Goal: Task Accomplishment & Management: Complete application form

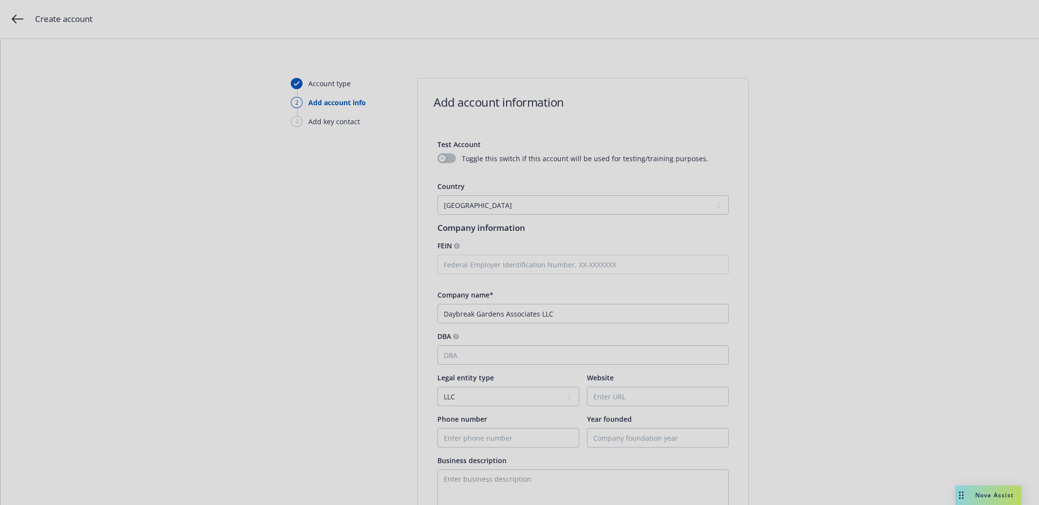
select select "US"
select select "LLC"
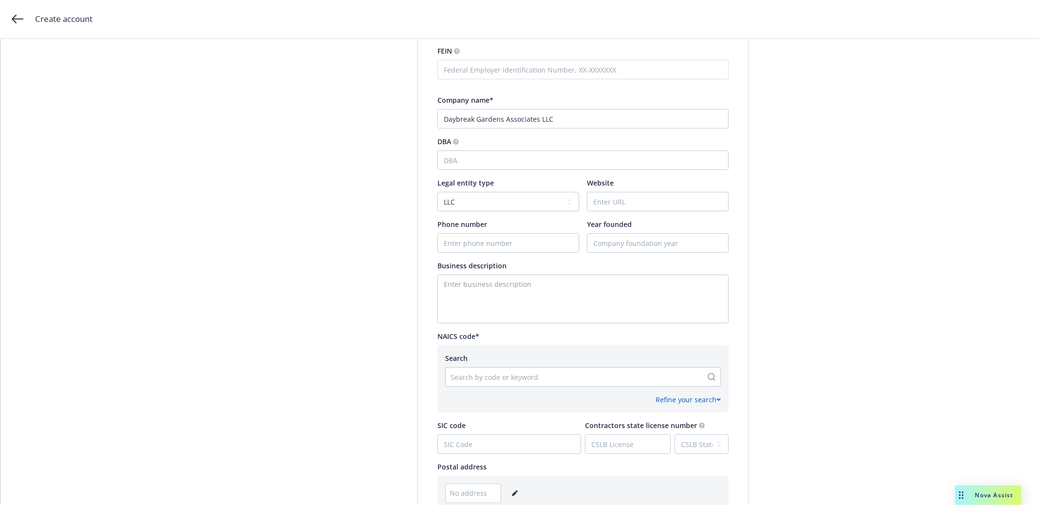
scroll to position [198, 0]
click at [598, 374] on div at bounding box center [574, 374] width 247 height 12
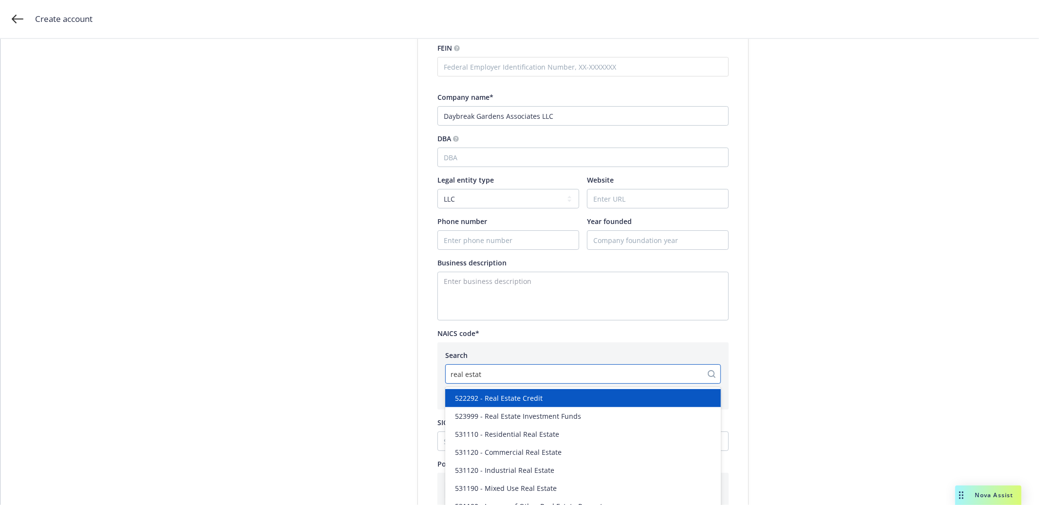
type input "real estate"
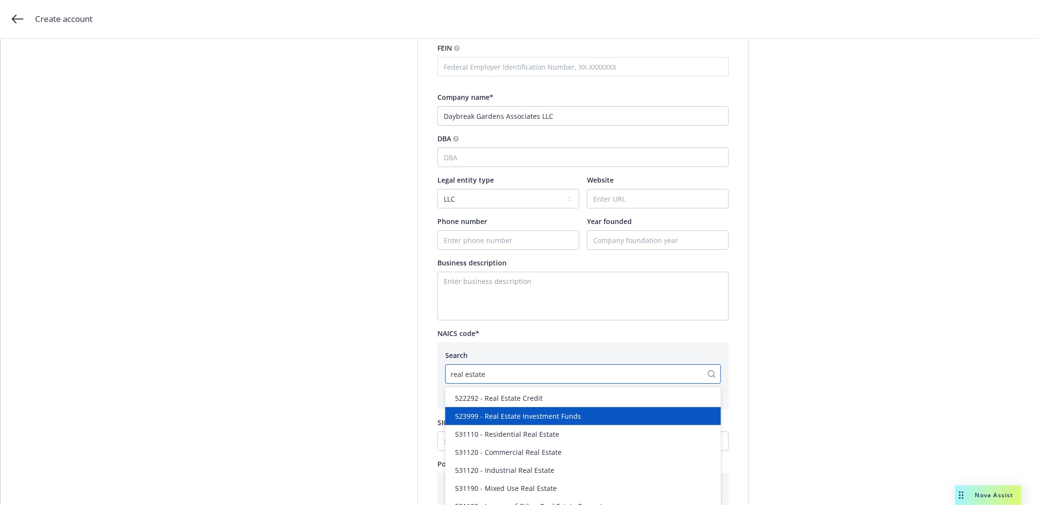
click at [590, 420] on div "523999 - Real Estate Investment Funds" at bounding box center [583, 416] width 264 height 10
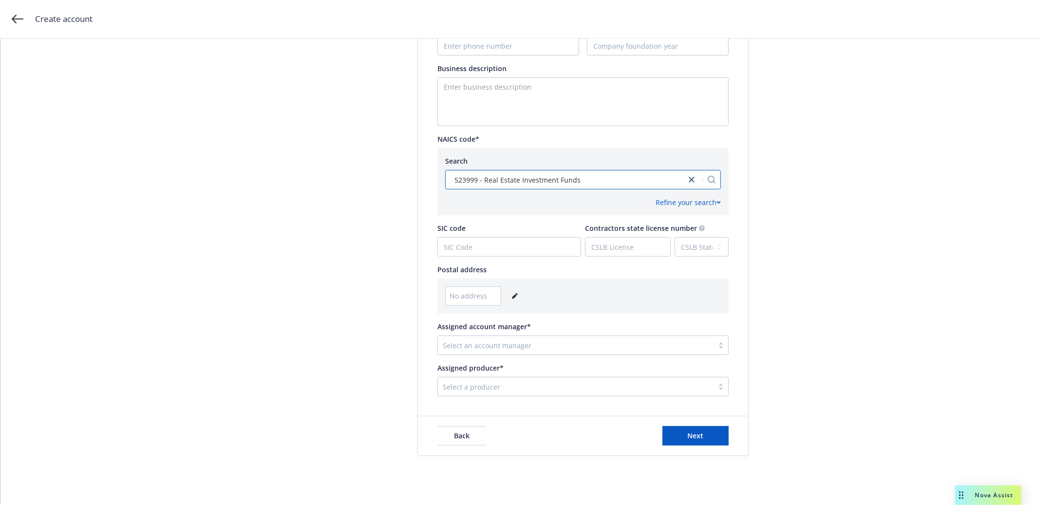
scroll to position [415, 0]
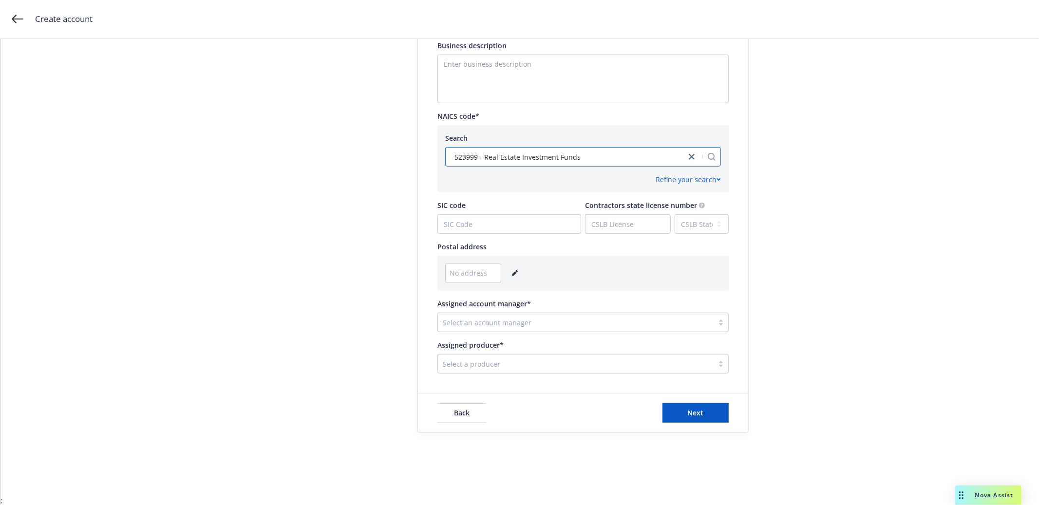
click at [670, 320] on div at bounding box center [576, 323] width 266 height 12
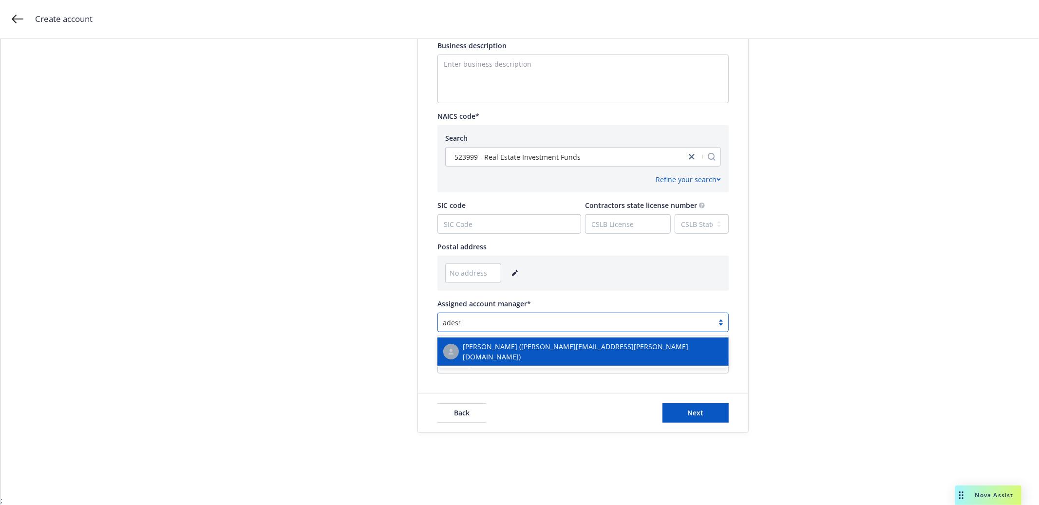
type input "[PERSON_NAME]"
click at [652, 341] on div "[PERSON_NAME] ([PERSON_NAME][EMAIL_ADDRESS][PERSON_NAME][DOMAIN_NAME])" at bounding box center [582, 352] width 291 height 28
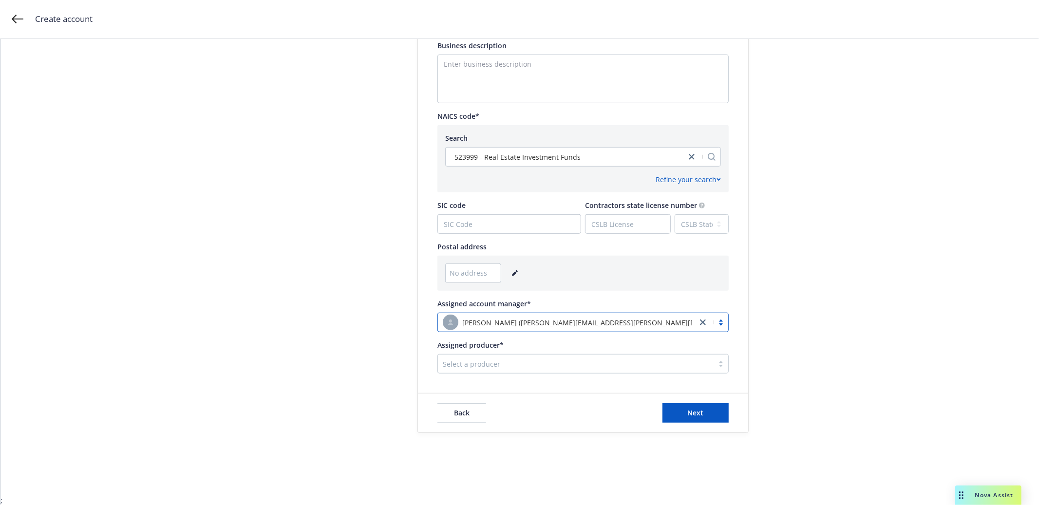
click at [646, 365] on div at bounding box center [576, 364] width 266 height 12
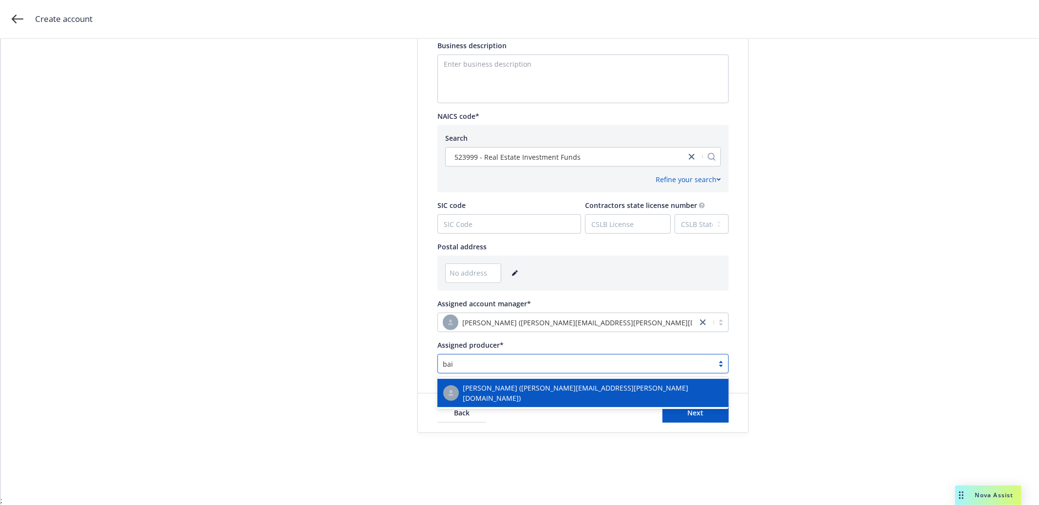
type input "baie"
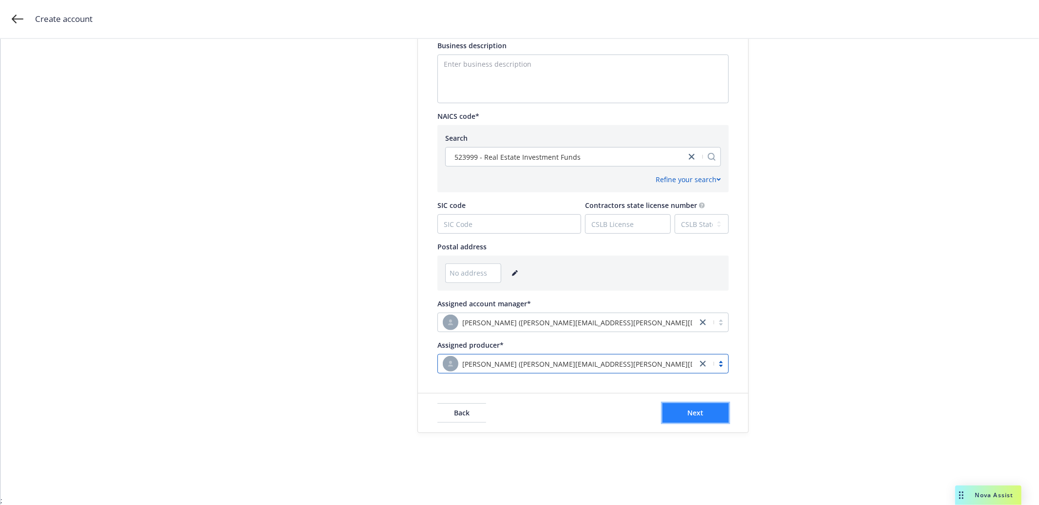
click at [684, 409] on button "Next" at bounding box center [696, 412] width 66 height 19
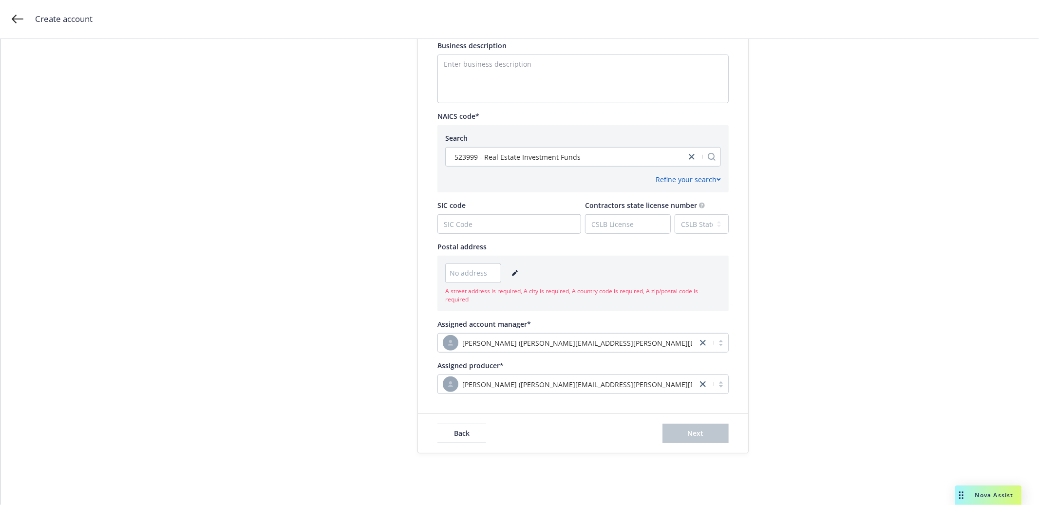
click at [464, 266] on div "No address" at bounding box center [473, 273] width 56 height 19
click at [466, 269] on span "No address" at bounding box center [469, 273] width 38 height 10
click at [471, 276] on span "No address" at bounding box center [469, 273] width 38 height 10
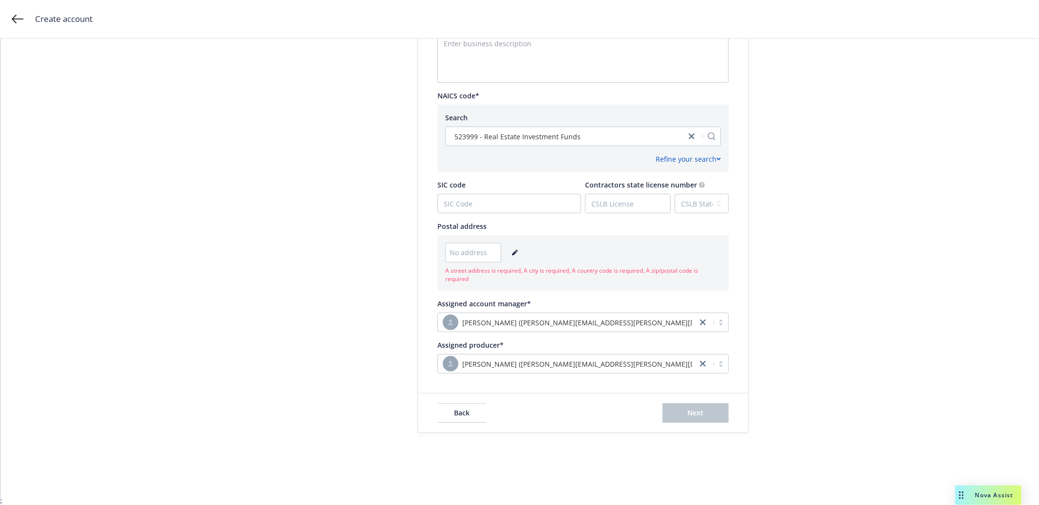
click at [466, 244] on div "No address" at bounding box center [473, 252] width 56 height 19
click at [458, 254] on span "No address" at bounding box center [469, 252] width 38 height 10
click at [455, 255] on span "No address" at bounding box center [469, 252] width 38 height 10
click at [521, 253] on div "No address" at bounding box center [583, 252] width 276 height 19
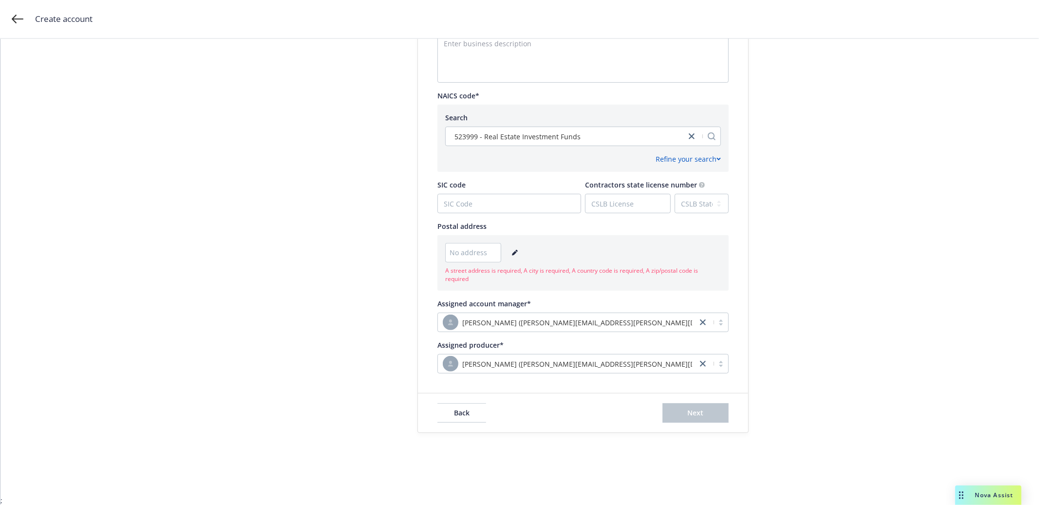
click at [518, 253] on link "editPencil" at bounding box center [515, 253] width 12 height 12
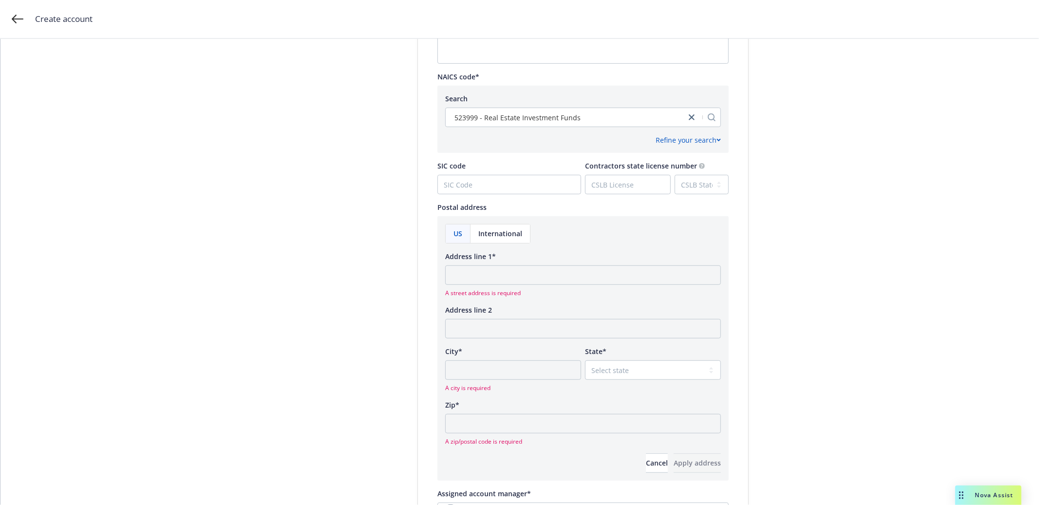
scroll to position [455, 0]
click at [500, 272] on input "Address line 1*" at bounding box center [583, 274] width 276 height 19
type input "[STREET_ADDRESS]"
click at [484, 380] on div "A city is required" at bounding box center [513, 376] width 136 height 32
click at [494, 367] on input "City*" at bounding box center [513, 369] width 136 height 19
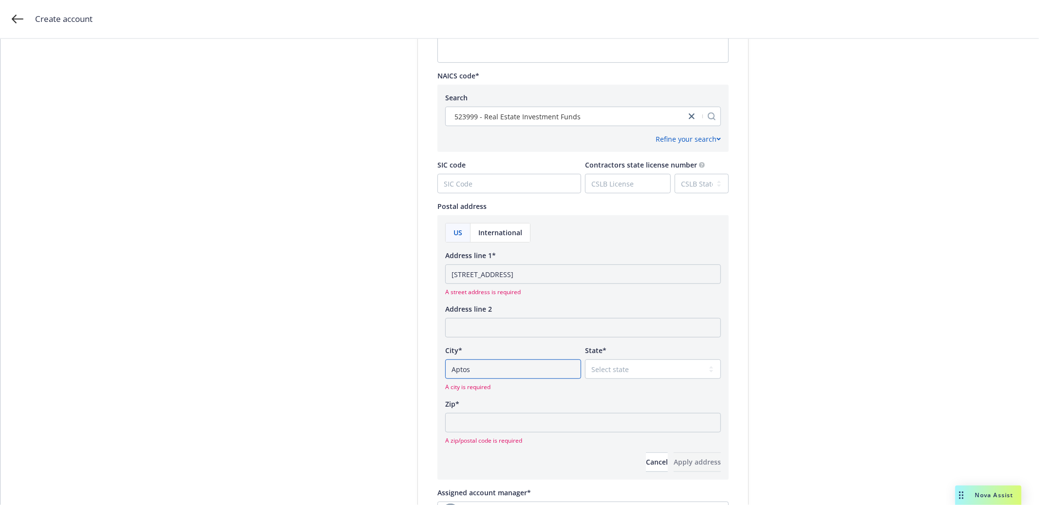
type input "Aptos"
select select "CA"
type input "95003"
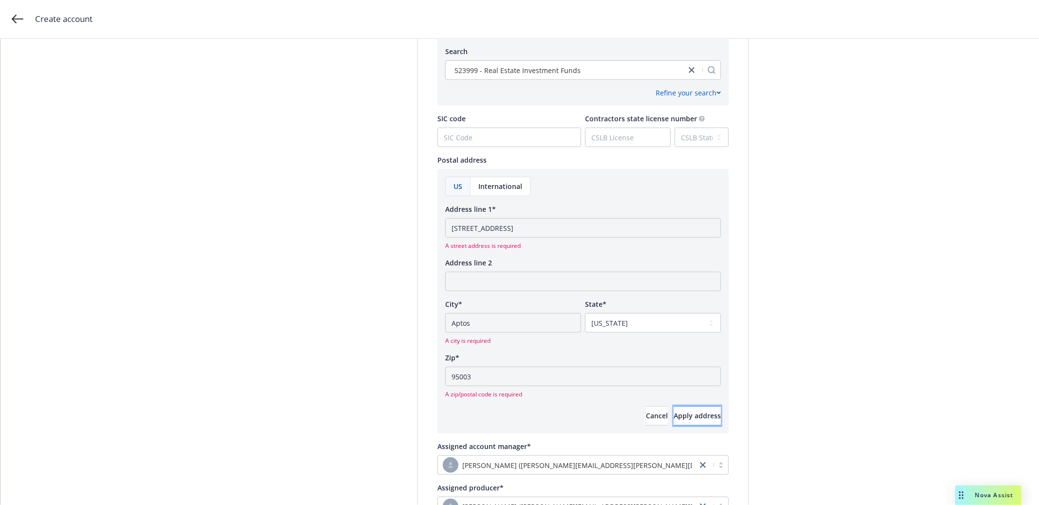
click at [693, 416] on span "Apply address" at bounding box center [697, 415] width 47 height 9
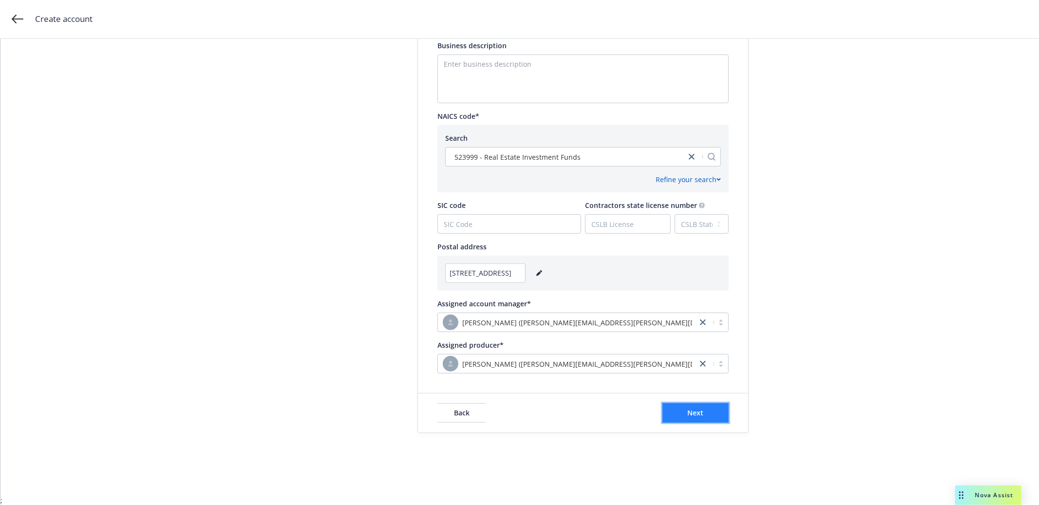
click at [707, 411] on button "Next" at bounding box center [696, 412] width 66 height 19
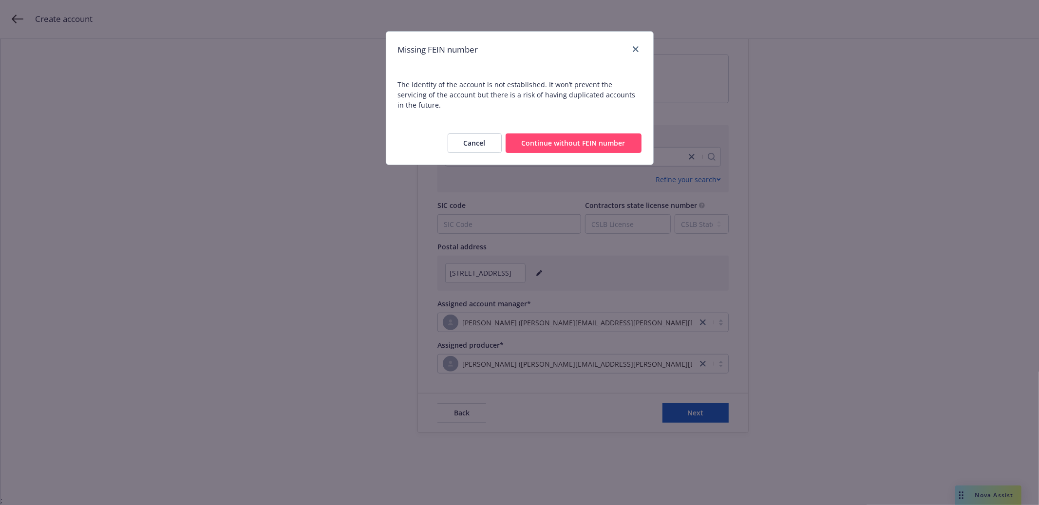
click at [589, 136] on button "Continue without FEIN number" at bounding box center [574, 142] width 136 height 19
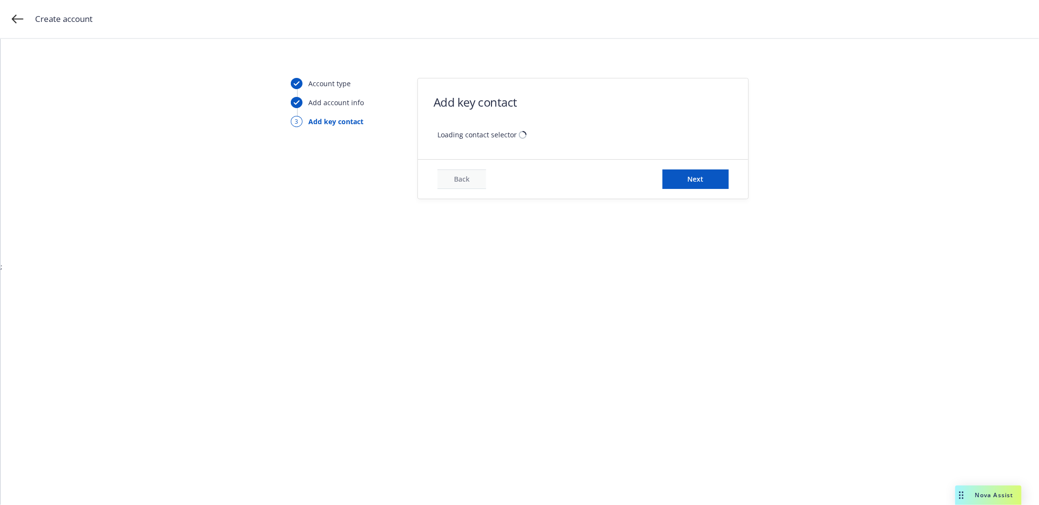
scroll to position [0, 0]
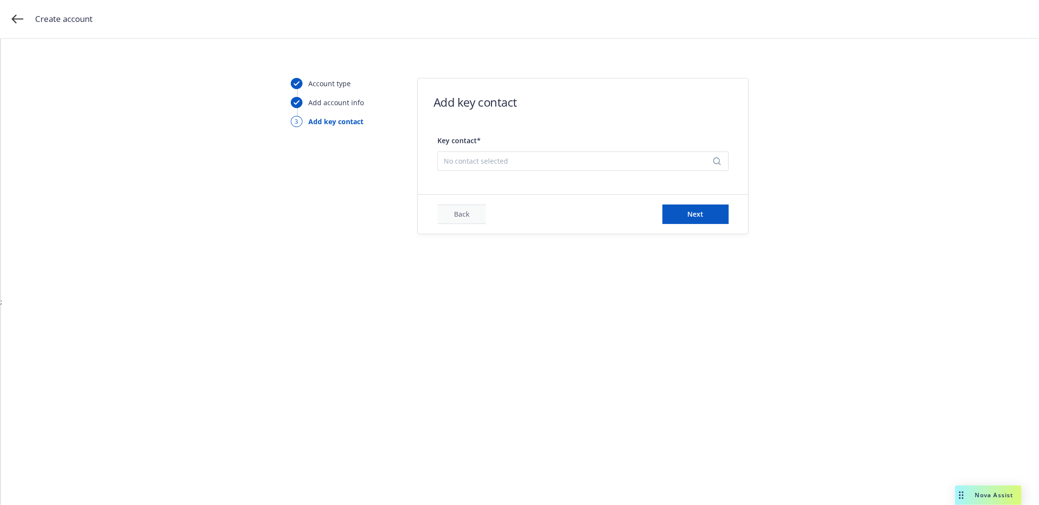
click at [574, 161] on span "No contact selected" at bounding box center [579, 161] width 271 height 10
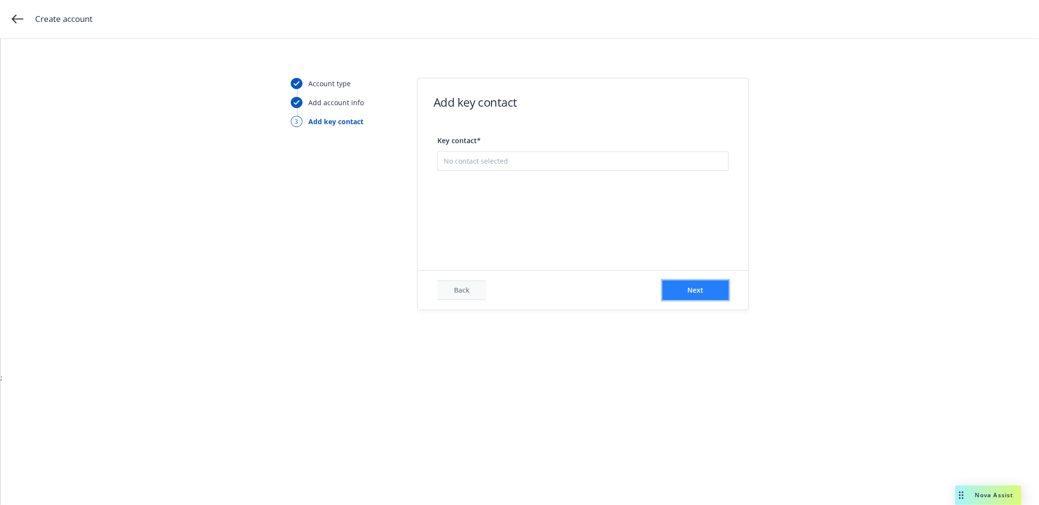
click at [667, 294] on button "Next" at bounding box center [696, 290] width 66 height 19
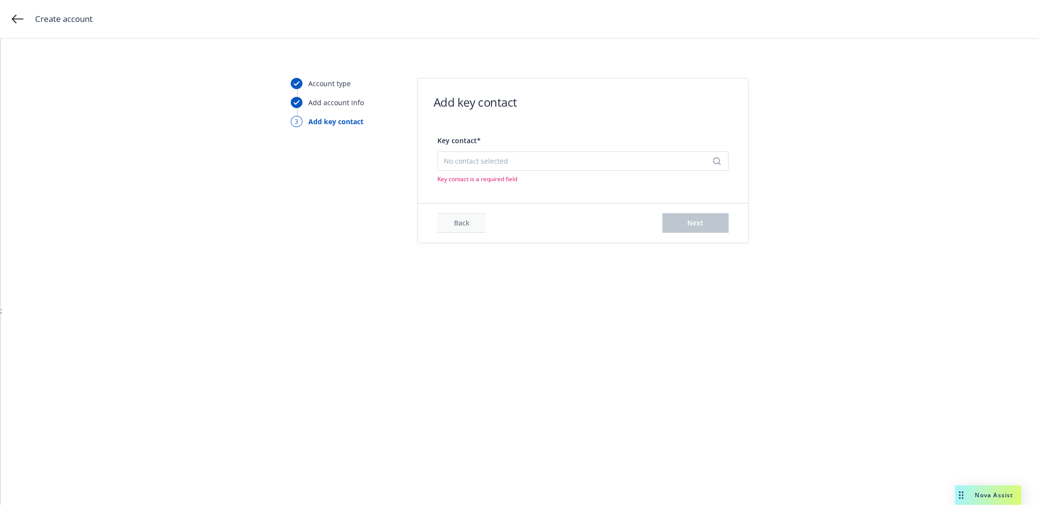
click at [584, 156] on span "No contact selected" at bounding box center [579, 161] width 271 height 10
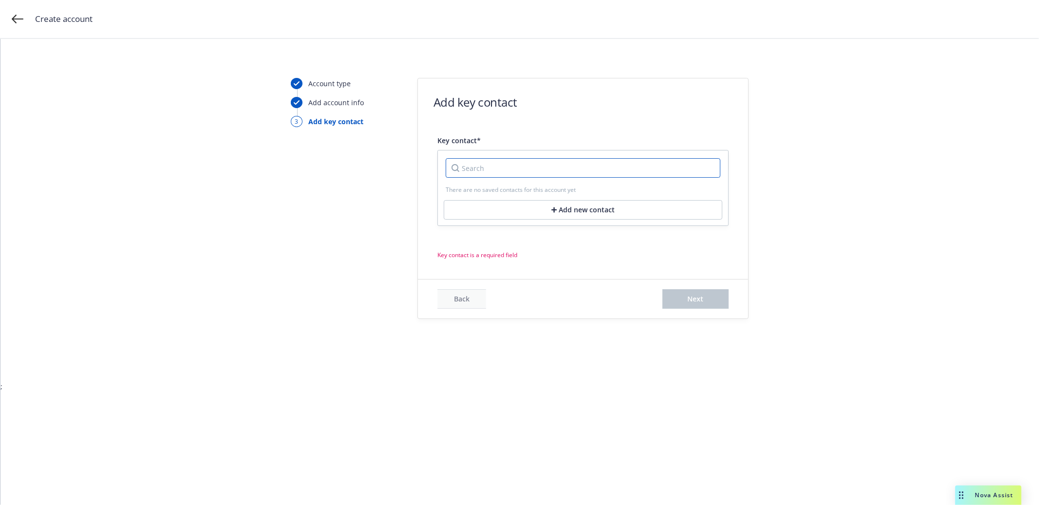
click at [563, 165] on input "Search" at bounding box center [583, 167] width 275 height 19
type input "a"
click at [286, 255] on div "Account type Add account info 3 Add key contact Add key contact Key contact* No…" at bounding box center [519, 198] width 1015 height 241
